Goal: Obtain resource: Download file/media

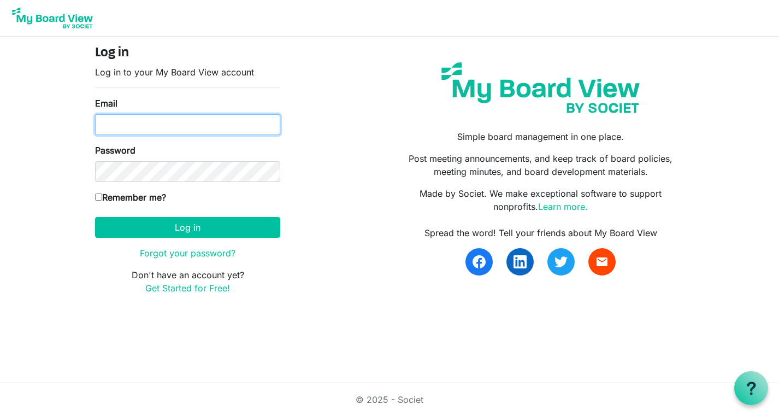
type input "elizabeth.rubinstein@gmail.com"
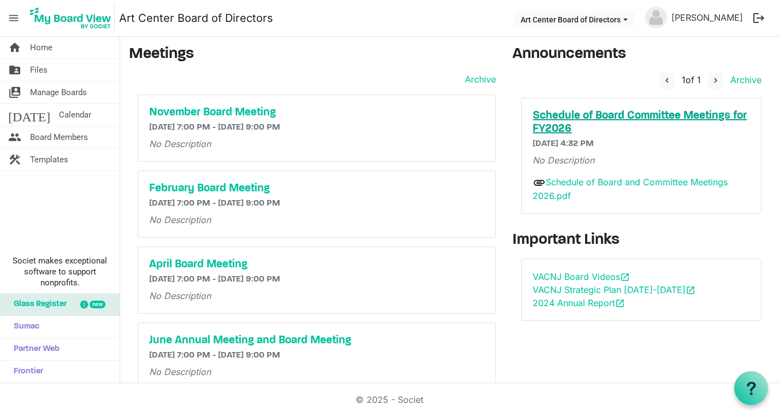
click at [561, 116] on h5 "Schedule of Board Committee Meetings for FY2026" at bounding box center [640, 122] width 217 height 26
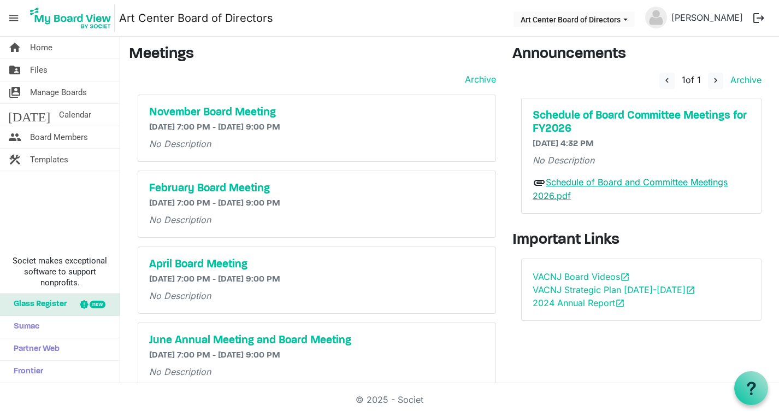
click at [614, 183] on link "Schedule of Board and Committee Meetings 2026.pdf" at bounding box center [629, 188] width 195 height 25
click at [52, 135] on span "Board Members" at bounding box center [59, 137] width 58 height 22
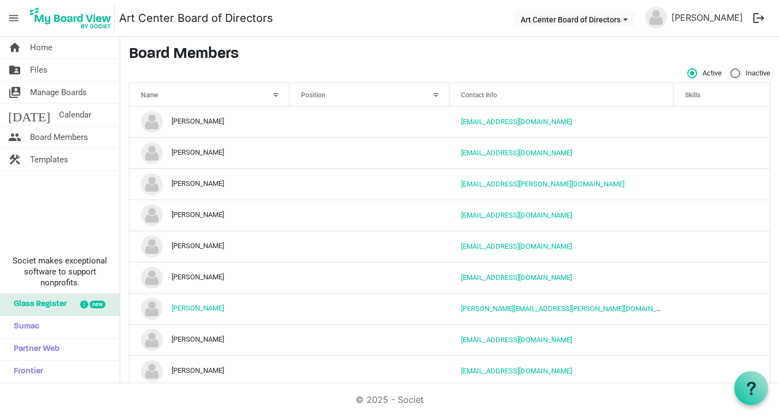
click at [720, 76] on div "Active" at bounding box center [708, 73] width 43 height 10
click at [730, 74] on label "Inactive" at bounding box center [750, 73] width 40 height 10
click at [730, 69] on input "Inactive" at bounding box center [730, 68] width 1 height 1
radio input "true"
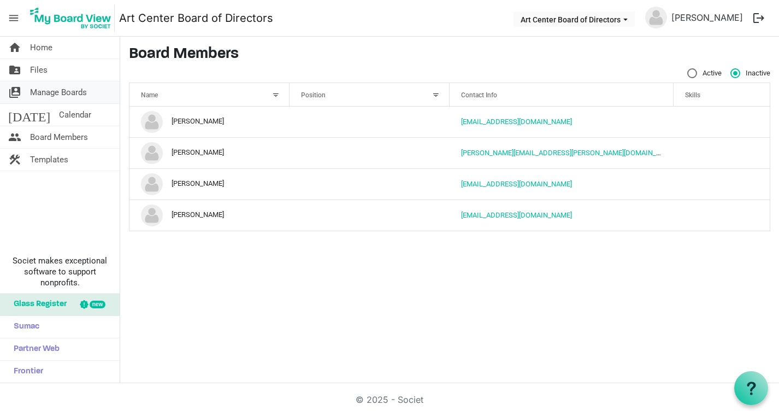
click at [73, 88] on span "Manage Boards" at bounding box center [58, 92] width 57 height 22
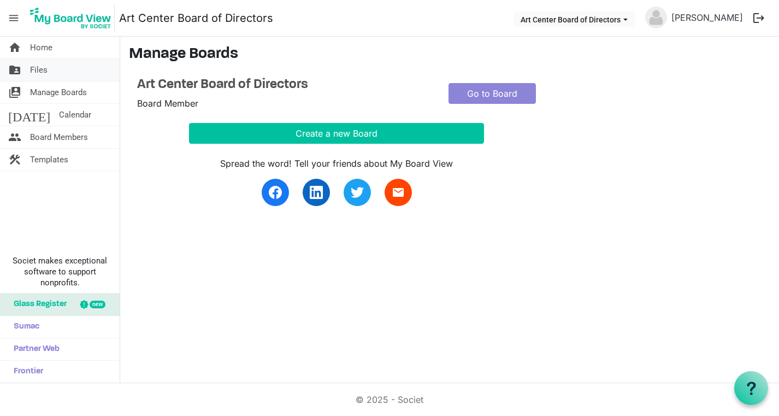
click at [54, 76] on link "folder_shared Files" at bounding box center [60, 70] width 120 height 22
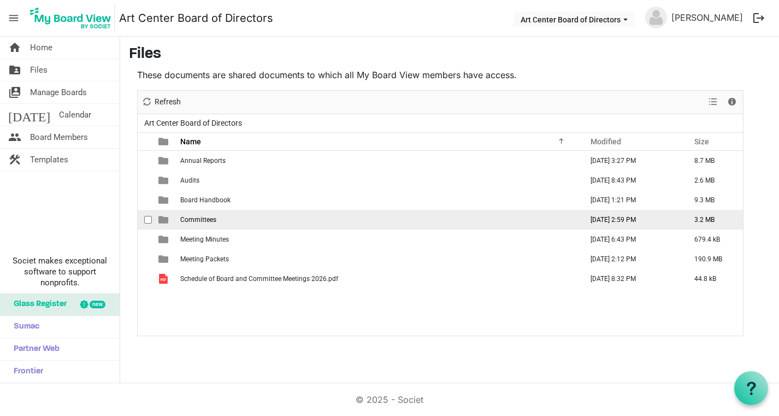
click at [188, 217] on span "Committees" at bounding box center [198, 220] width 36 height 8
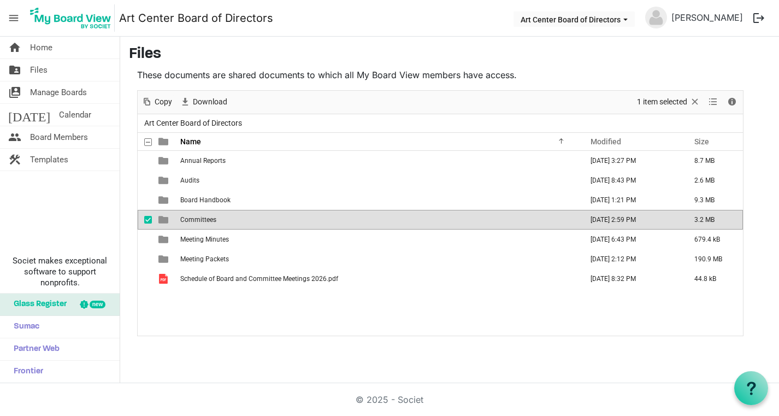
click at [208, 219] on span "Committees" at bounding box center [198, 220] width 36 height 8
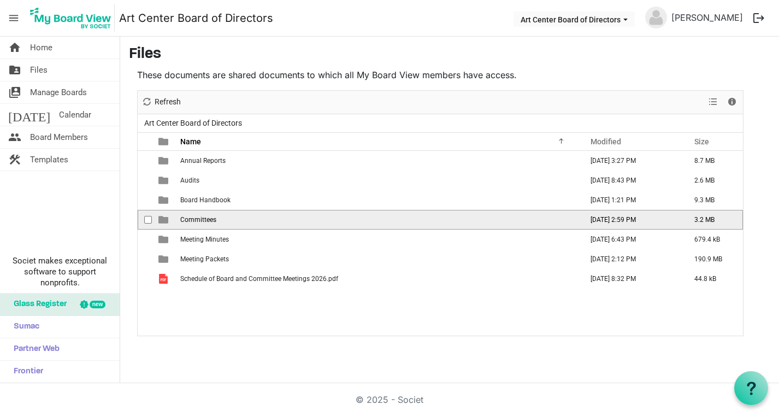
click at [208, 219] on span "Committees" at bounding box center [198, 220] width 36 height 8
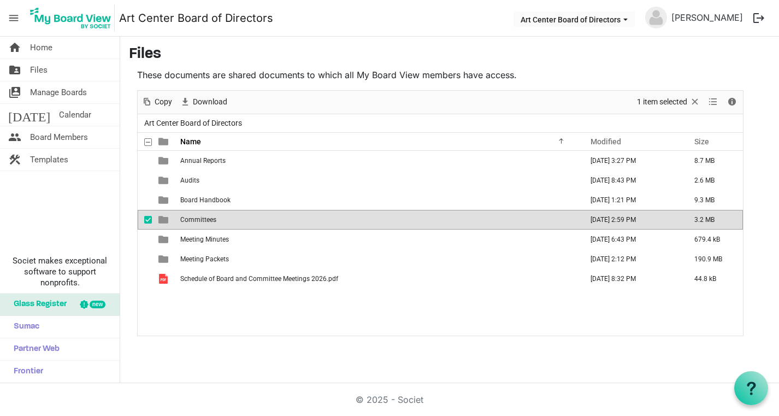
click at [162, 218] on span "is template cell column header type" at bounding box center [163, 220] width 10 height 10
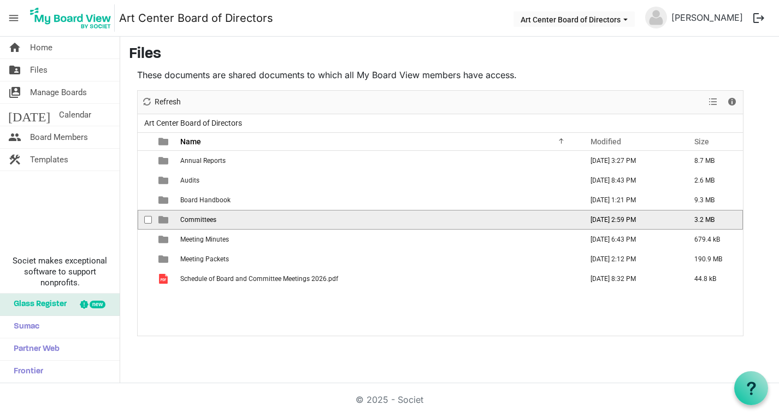
click at [162, 220] on span "is template cell column header type" at bounding box center [163, 220] width 10 height 10
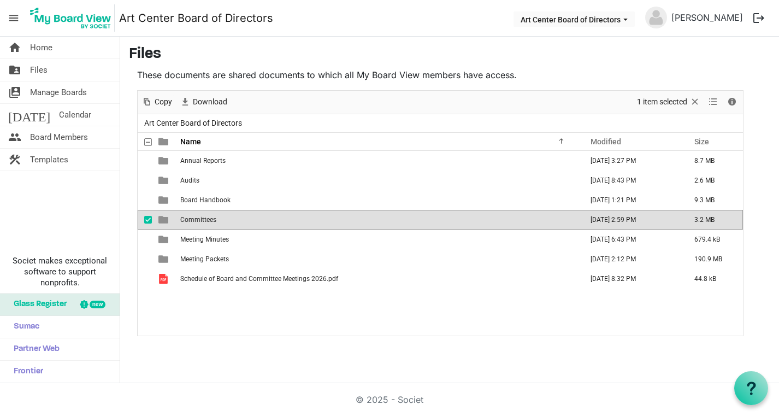
click at [202, 220] on span "Committees" at bounding box center [198, 220] width 36 height 8
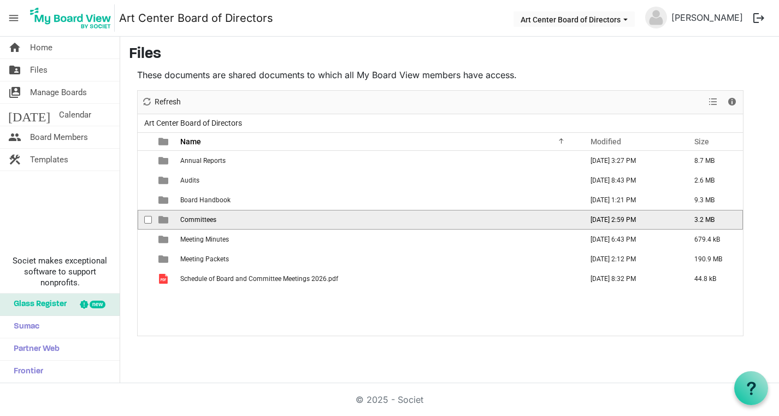
click at [202, 220] on span "Committees" at bounding box center [198, 220] width 36 height 8
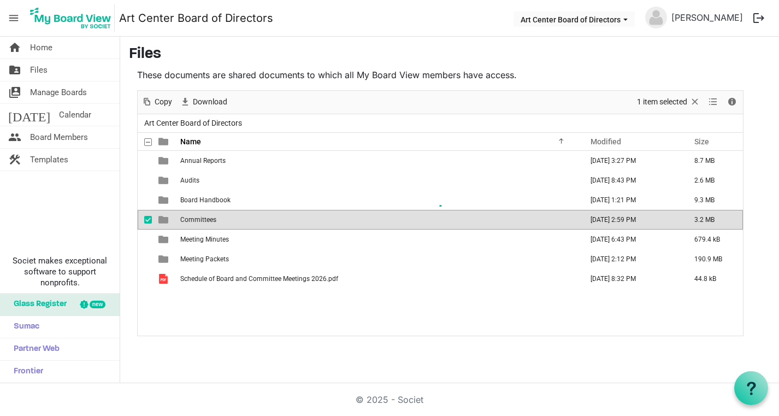
click at [202, 220] on div "New folder Upload Cut Copy Paste Delete Download Rename Sort by Refresh 1 item …" at bounding box center [440, 213] width 606 height 246
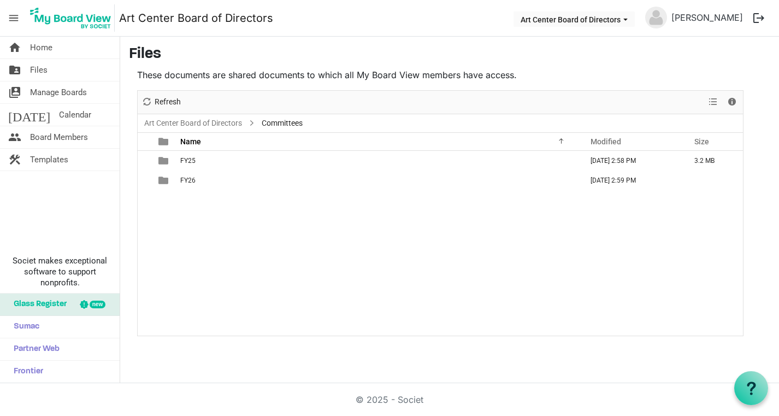
click at [202, 220] on div "FY25 August 15, 2025 2:58 PM 3.2 MB FY26 August 15, 2025 2:59 PM" at bounding box center [440, 243] width 605 height 185
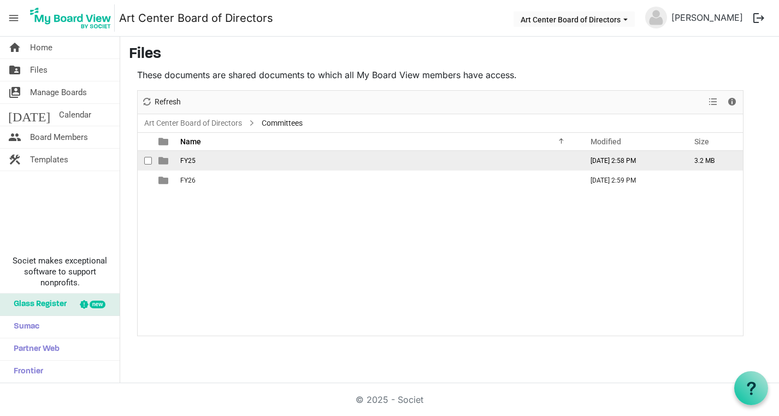
click at [187, 159] on span "FY25" at bounding box center [187, 161] width 15 height 8
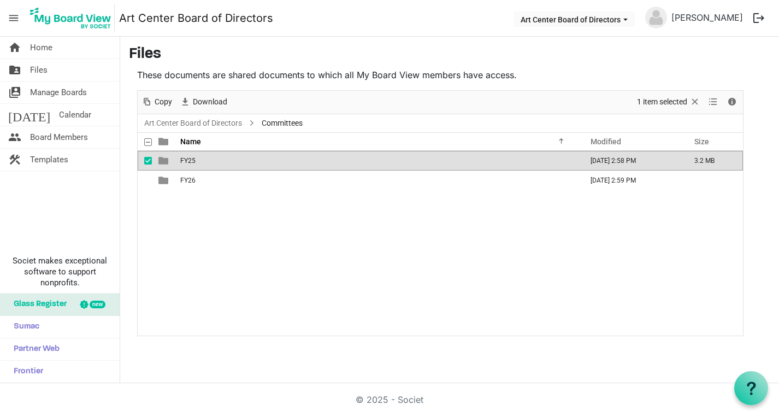
click at [187, 159] on span "FY25" at bounding box center [187, 161] width 15 height 8
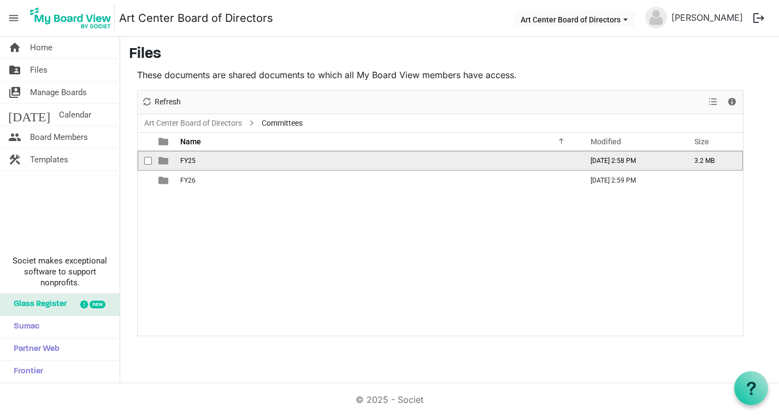
click at [187, 159] on span "FY25" at bounding box center [187, 161] width 15 height 8
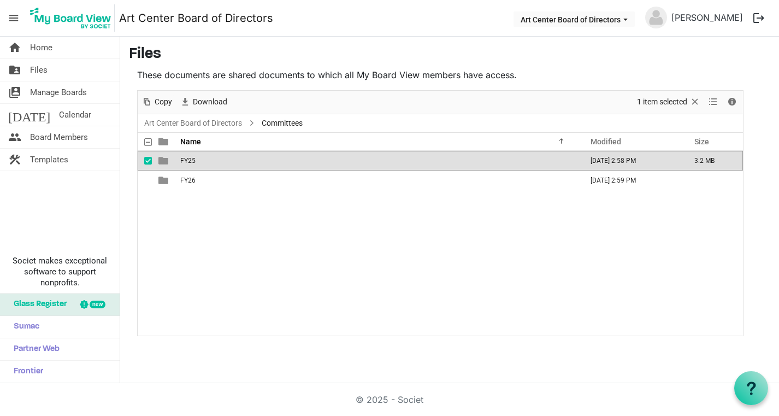
click at [187, 159] on span "FY25" at bounding box center [187, 161] width 15 height 8
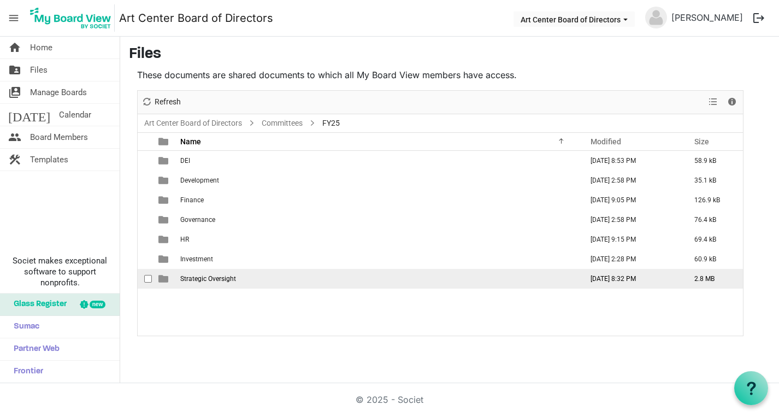
click at [187, 277] on span "Strategic Oversight" at bounding box center [208, 279] width 56 height 8
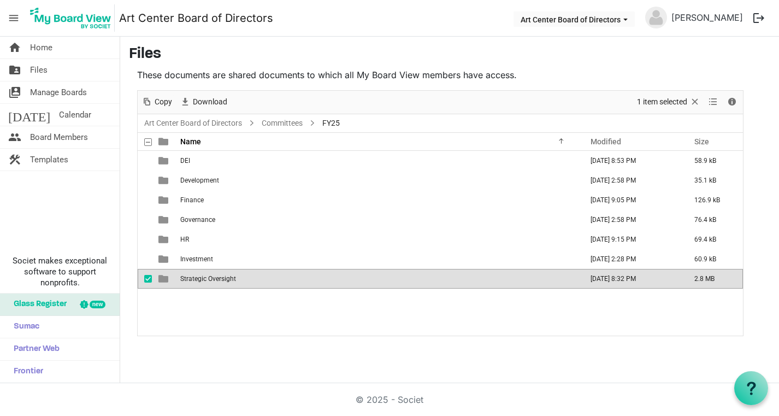
click at [187, 277] on span "Strategic Oversight" at bounding box center [208, 279] width 56 height 8
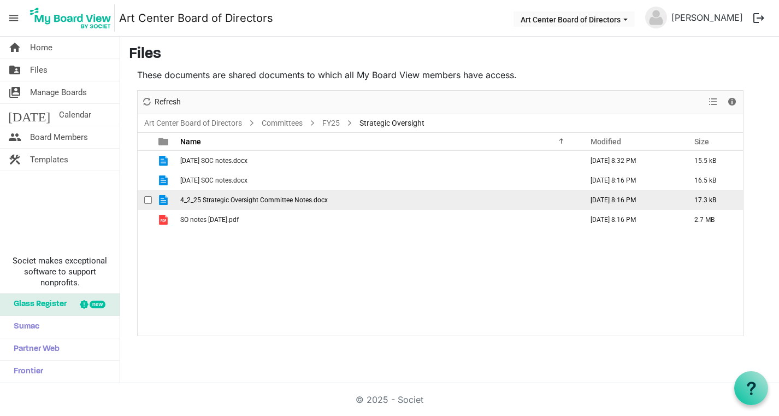
click at [197, 194] on td "4_2_25 Strategic Oversight Committee Notes.docx" at bounding box center [378, 200] width 402 height 20
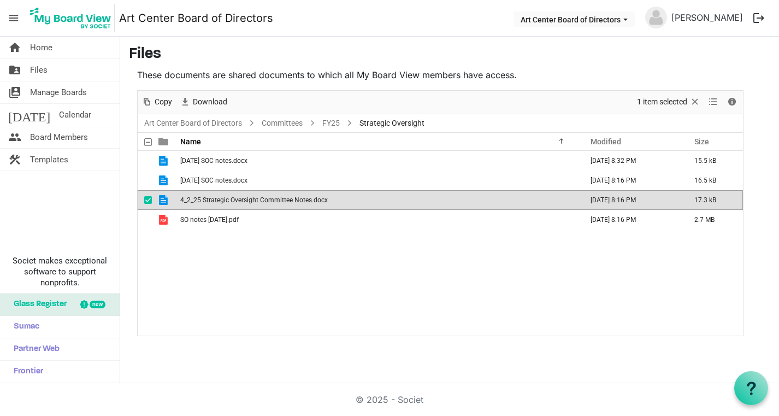
click at [197, 194] on td "4_2_25 Strategic Oversight Committee Notes.docx" at bounding box center [378, 200] width 402 height 20
click at [591, 64] on main "Files These documents are shared documents to which all My Board View members h…" at bounding box center [449, 191] width 658 height 308
click at [51, 43] on span "Home" at bounding box center [41, 48] width 22 height 22
